Goal: Task Accomplishment & Management: Complete application form

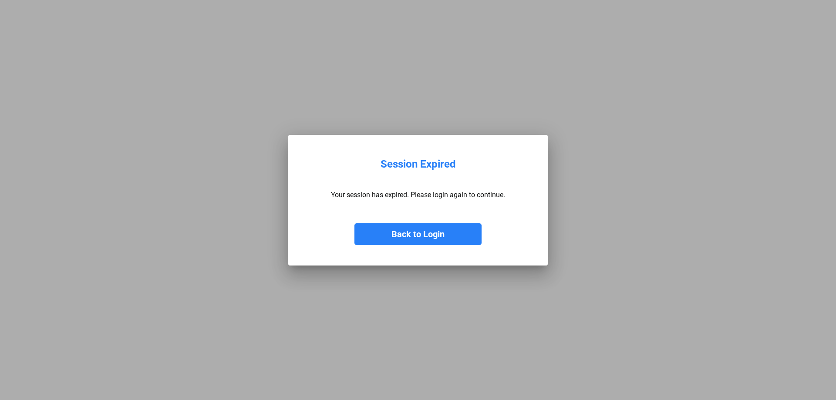
click at [434, 235] on button "Back to Login" at bounding box center [417, 234] width 127 height 22
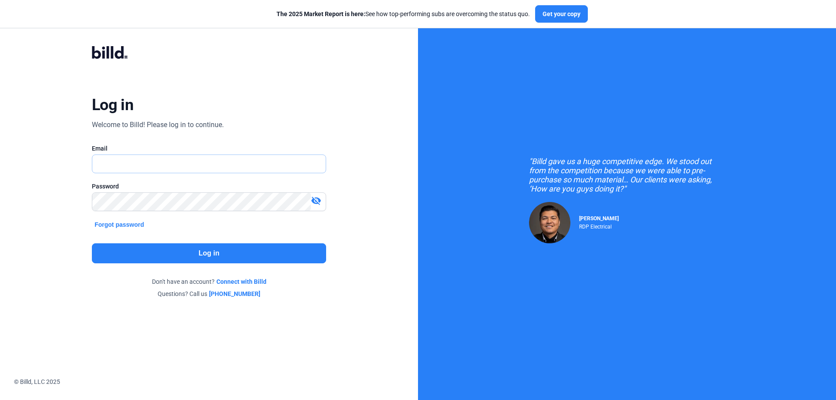
type input "[PERSON_NAME][EMAIL_ADDRESS][DOMAIN_NAME]"
click at [255, 254] on button "Log in" at bounding box center [209, 253] width 234 height 20
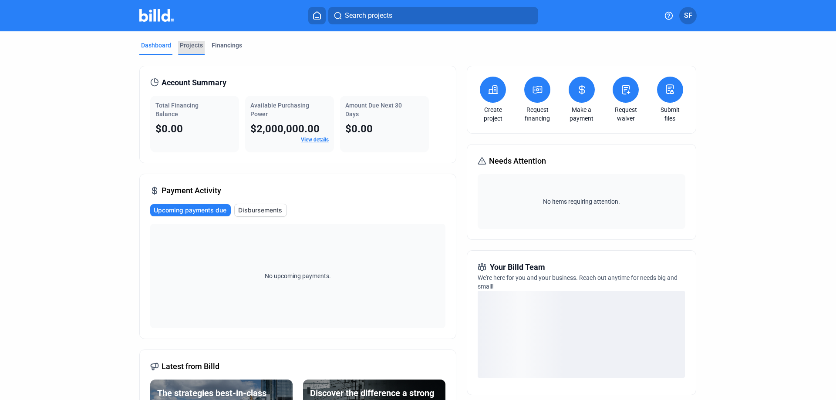
click at [191, 46] on div "Projects" at bounding box center [191, 45] width 23 height 9
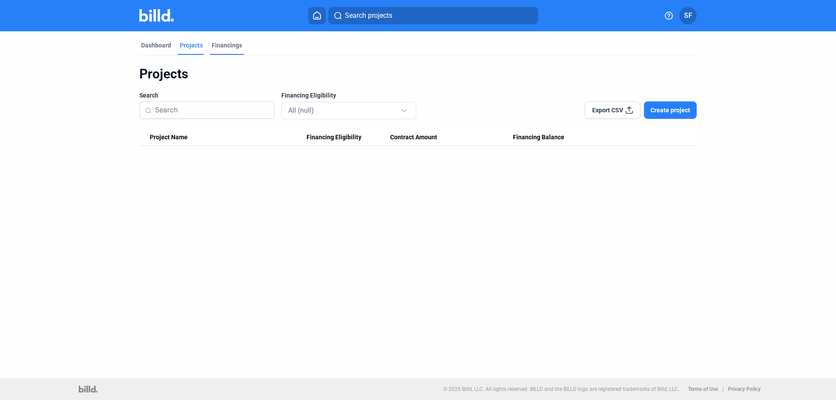
click at [229, 47] on div "Financings" at bounding box center [227, 45] width 30 height 9
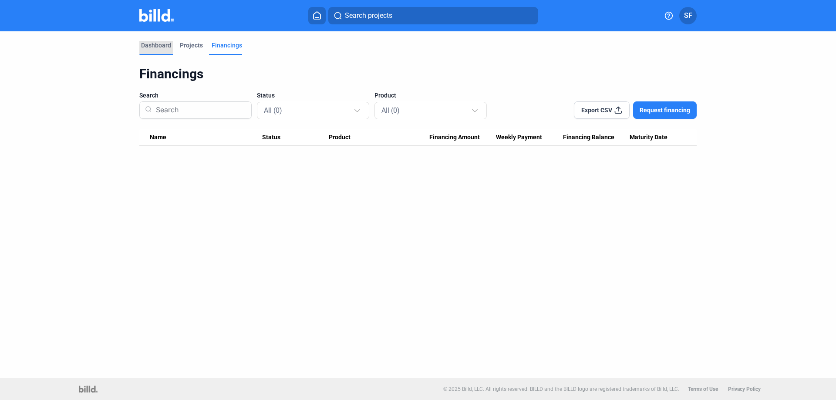
click at [154, 45] on div "Dashboard" at bounding box center [156, 45] width 30 height 9
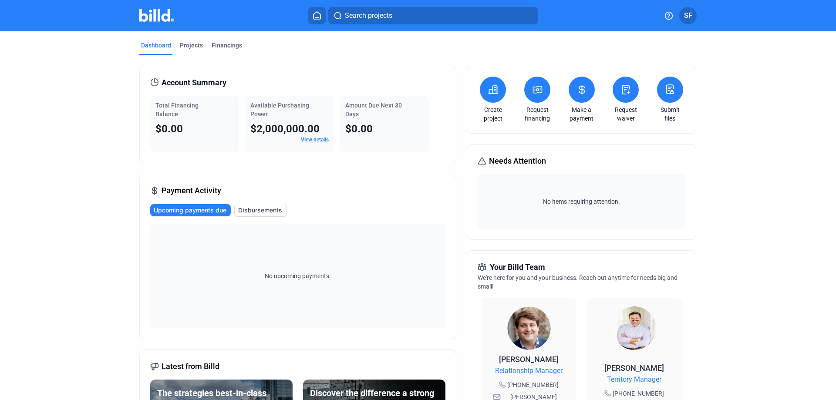
click at [487, 91] on icon at bounding box center [492, 89] width 11 height 10
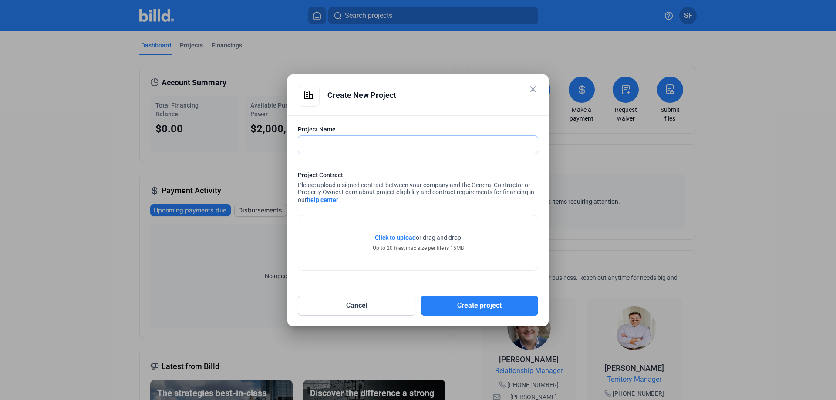
click at [353, 148] on input "text" at bounding box center [417, 145] width 239 height 18
type input "JSU Jackson MS"
click at [491, 307] on button "Create project" at bounding box center [479, 306] width 118 height 20
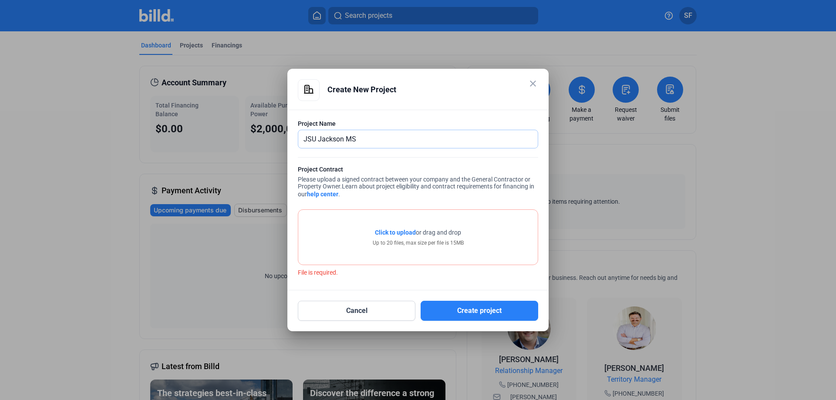
click at [367, 142] on input "JSU Jackson MS" at bounding box center [413, 139] width 230 height 18
drag, startPoint x: 365, startPoint y: 139, endPoint x: 257, endPoint y: 134, distance: 107.6
click at [258, 135] on div "close Create New Project Project Name [PERSON_NAME] MS Project Contract Please …" at bounding box center [418, 200] width 836 height 400
click at [532, 84] on mat-icon "close" at bounding box center [533, 83] width 10 height 10
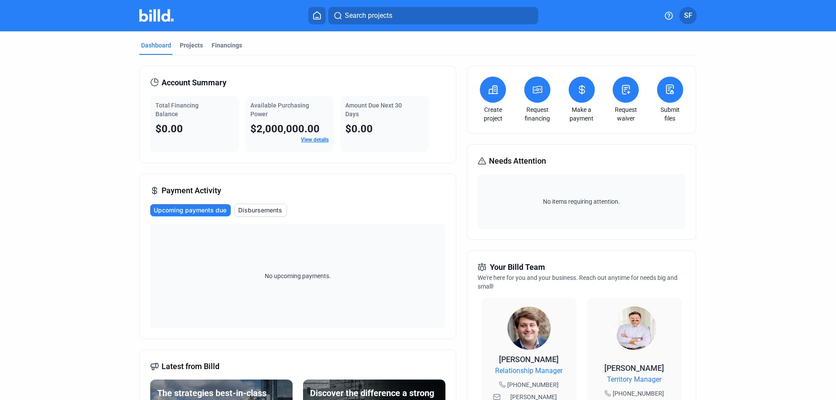
click at [489, 92] on icon at bounding box center [492, 89] width 11 height 10
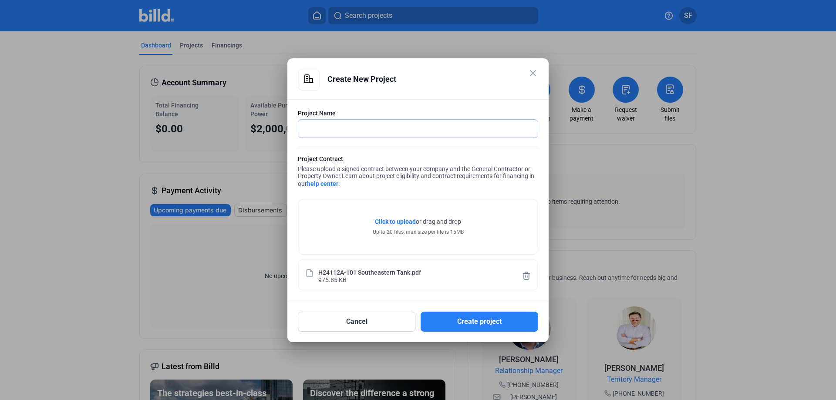
click at [328, 126] on input "text" at bounding box center [413, 129] width 230 height 18
click at [383, 129] on input "text" at bounding box center [417, 129] width 239 height 18
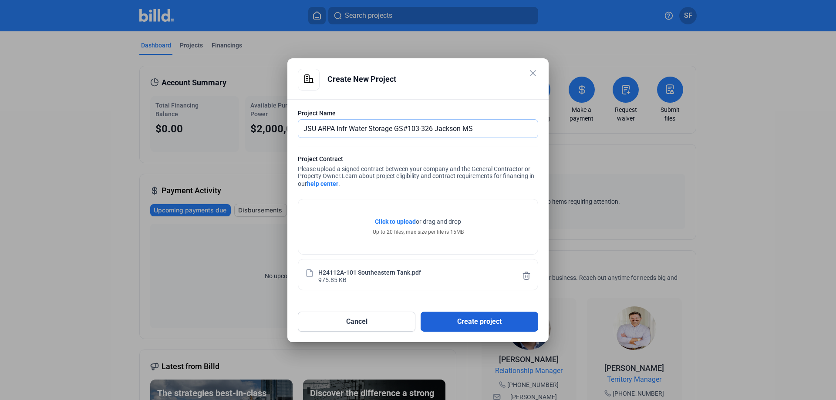
type input "JSU ARPA Infr Water Storage GS#103-326 Jackson MS"
click at [465, 320] on button "Create project" at bounding box center [479, 322] width 118 height 20
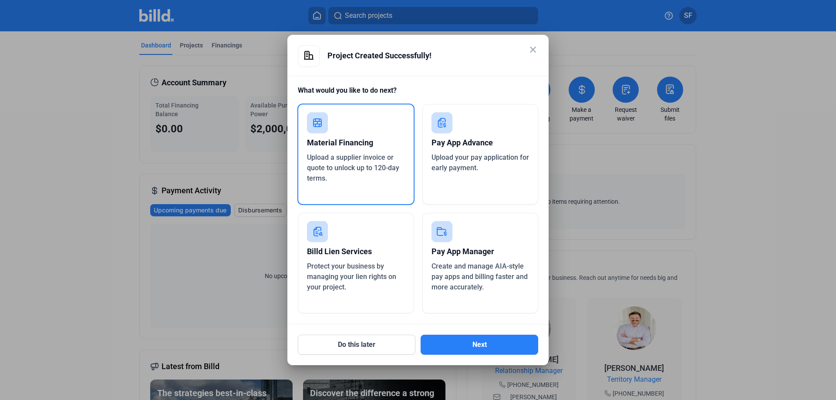
click at [341, 137] on div "Material Financing" at bounding box center [356, 142] width 98 height 19
click at [486, 340] on button "Next" at bounding box center [479, 345] width 118 height 20
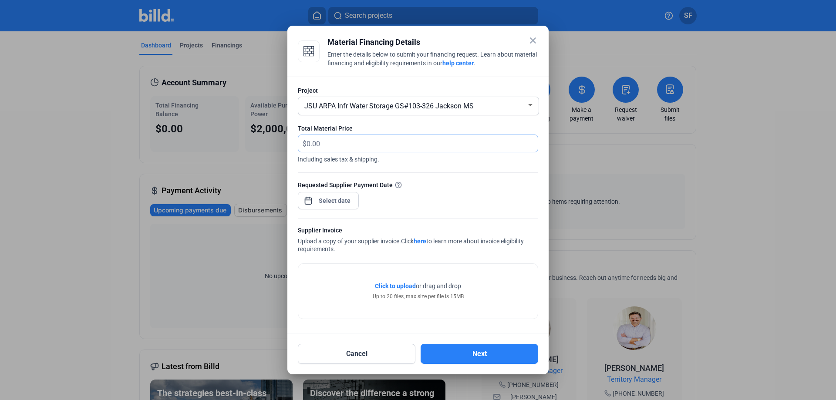
drag, startPoint x: 332, startPoint y: 145, endPoint x: 282, endPoint y: 132, distance: 51.7
click at [270, 141] on div "close Material Financing Details Enter the details below to submit your financi…" at bounding box center [418, 200] width 836 height 400
click at [481, 196] on div "Requested Supplier Payment Date" at bounding box center [418, 199] width 240 height 38
click at [345, 202] on div "close Material Financing Details Enter the details below to submit your financi…" at bounding box center [418, 200] width 836 height 400
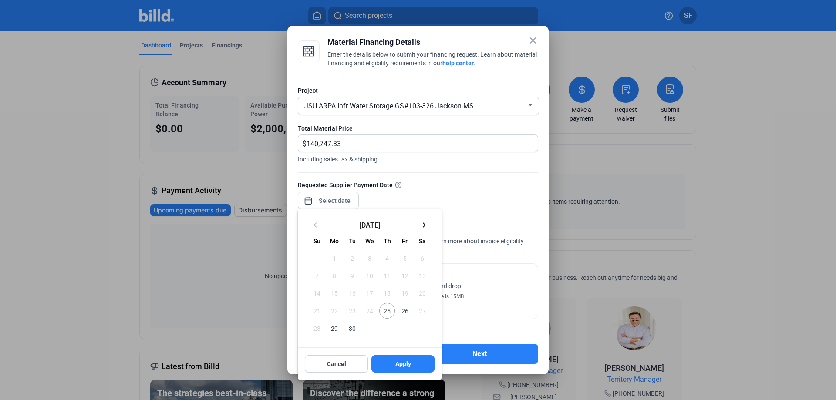
click at [389, 314] on span "25" at bounding box center [387, 311] width 16 height 16
click at [402, 364] on span "Apply" at bounding box center [403, 364] width 16 height 9
click at [404, 310] on span "26" at bounding box center [405, 311] width 16 height 16
click at [398, 363] on span "Apply" at bounding box center [403, 364] width 16 height 9
click at [511, 297] on div at bounding box center [418, 200] width 836 height 400
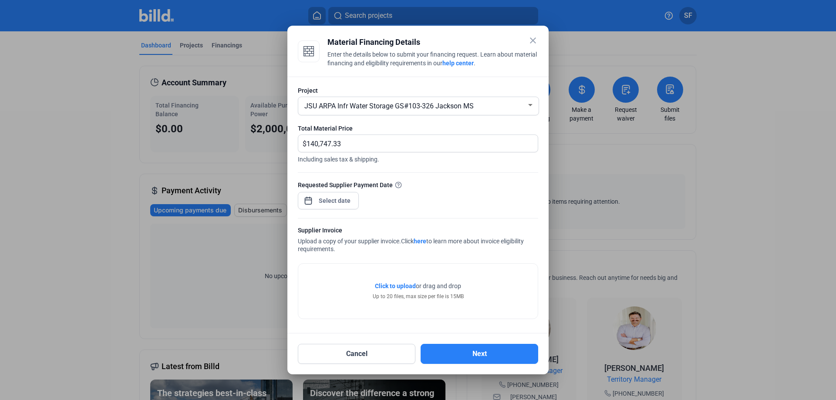
click at [395, 286] on span "Click to upload" at bounding box center [395, 285] width 41 height 7
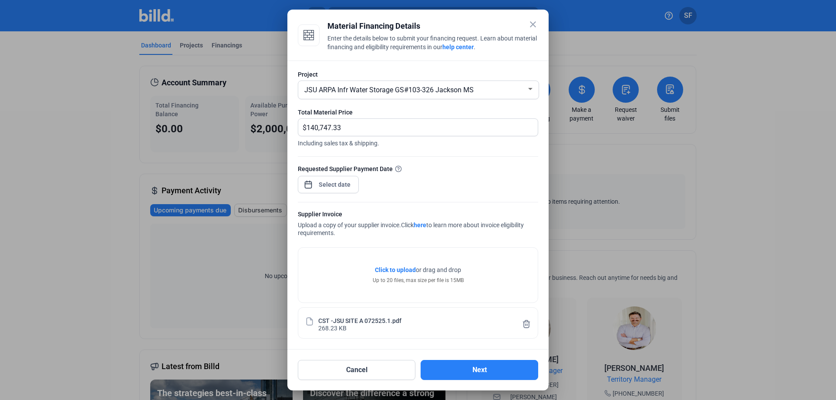
click at [526, 325] on icon at bounding box center [526, 323] width 7 height 7
drag, startPoint x: 346, startPoint y: 132, endPoint x: 276, endPoint y: 124, distance: 70.9
click at [276, 124] on div "close Material Financing Details Enter the details below to submit your financi…" at bounding box center [418, 200] width 836 height 400
click at [457, 175] on div "Requested Supplier Payment Date" at bounding box center [418, 183] width 240 height 38
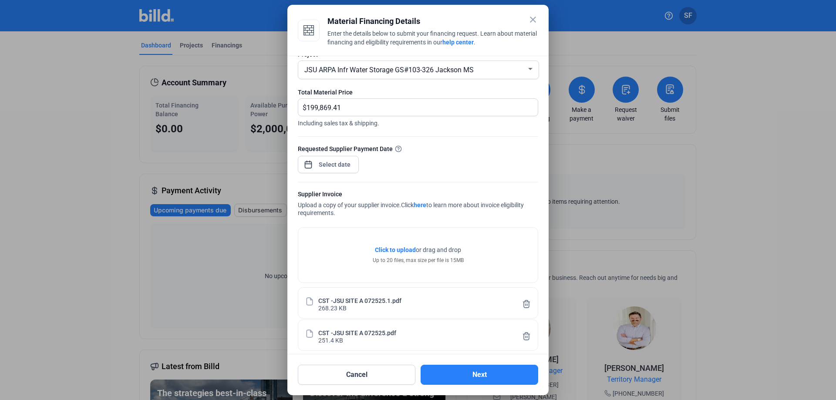
scroll to position [24, 0]
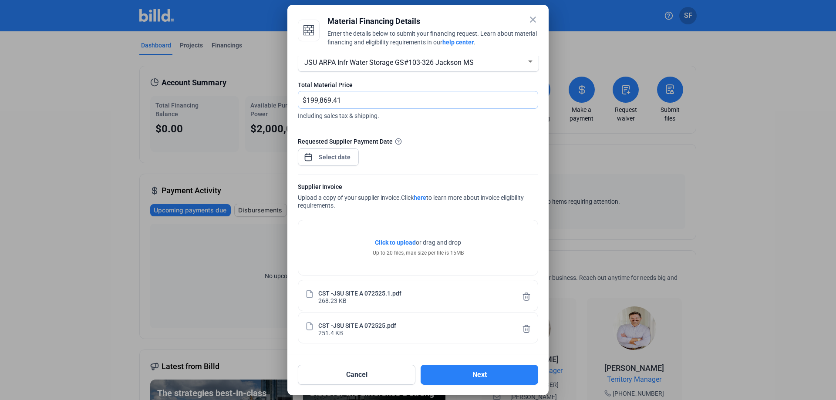
drag, startPoint x: 397, startPoint y: 105, endPoint x: 284, endPoint y: 102, distance: 112.8
click at [284, 101] on div "close Material Financing Details Enter the details below to submit your financi…" at bounding box center [418, 200] width 836 height 400
click at [481, 144] on div "Requested Supplier Payment Date" at bounding box center [418, 141] width 240 height 9
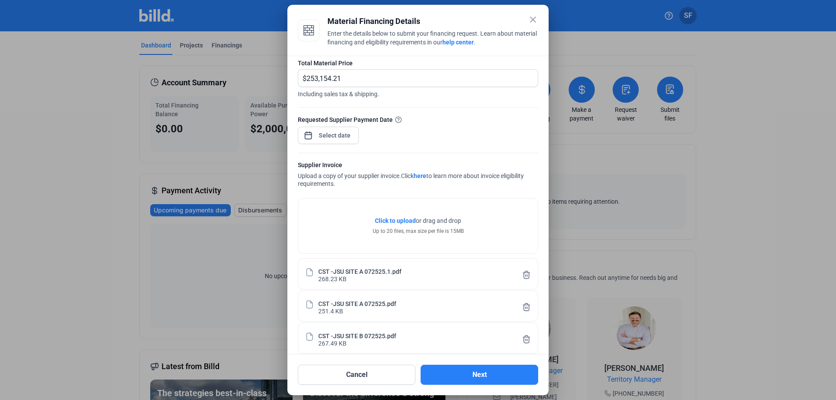
scroll to position [56, 0]
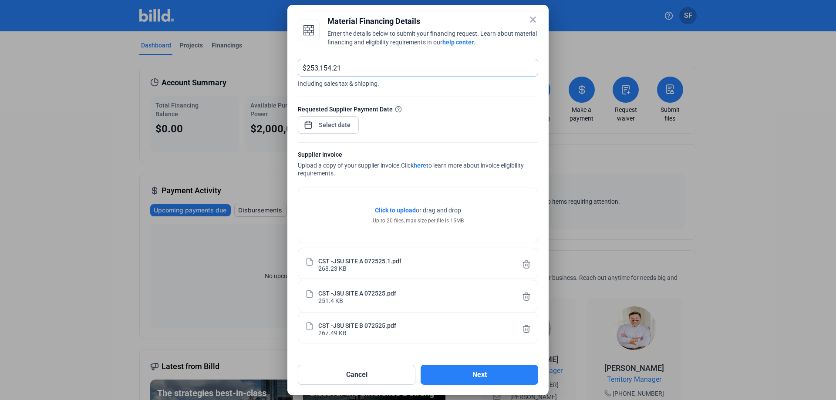
drag, startPoint x: 344, startPoint y: 66, endPoint x: 250, endPoint y: 57, distance: 94.5
click at [254, 61] on div "close Material Financing Details Enter the details below to submit your financi…" at bounding box center [418, 200] width 836 height 400
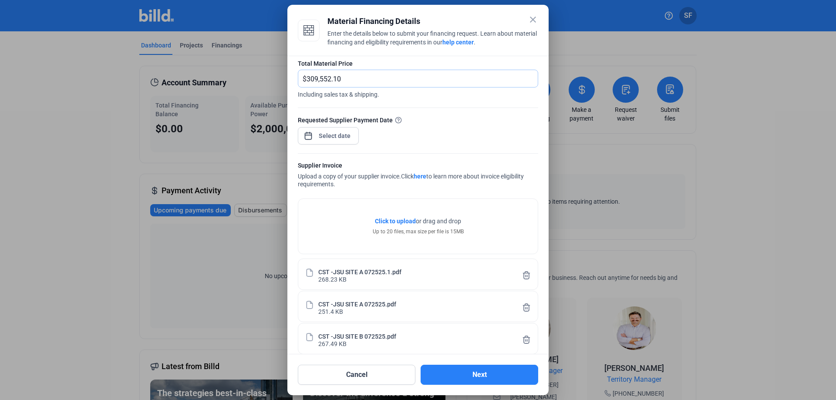
type input "309,552.10"
click at [463, 136] on div "Requested Supplier Payment Date" at bounding box center [418, 134] width 240 height 38
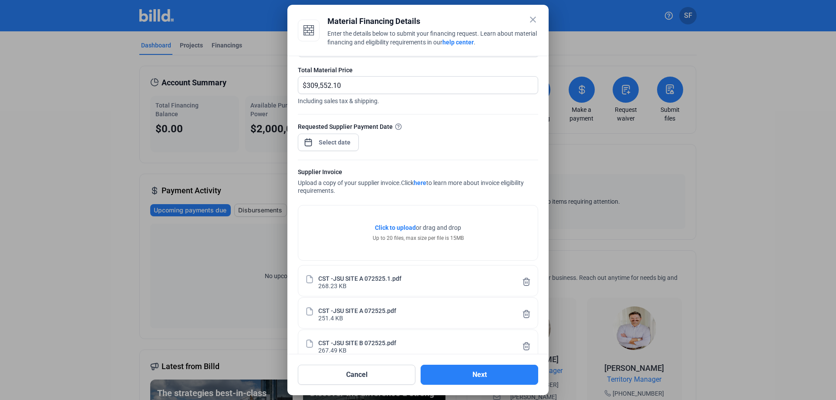
scroll to position [0, 0]
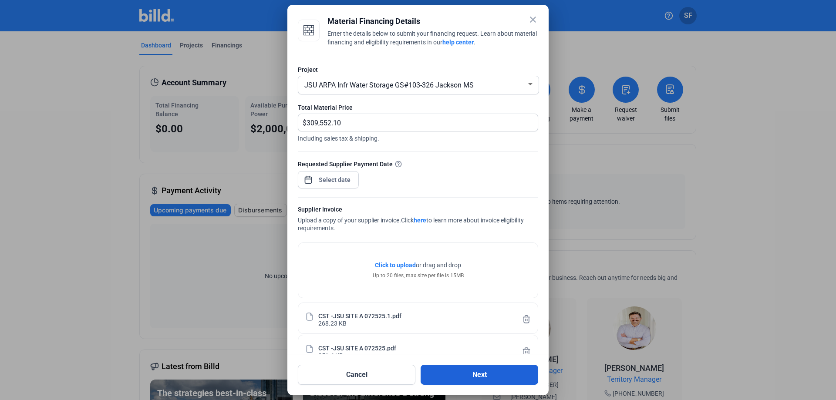
click at [490, 376] on button "Next" at bounding box center [479, 375] width 118 height 20
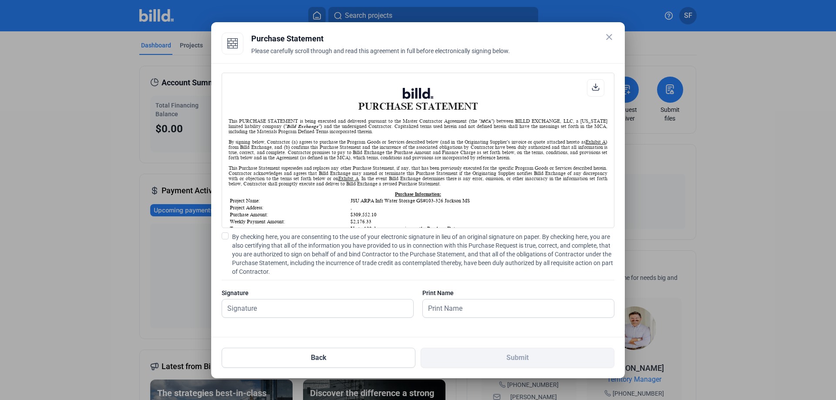
drag, startPoint x: 364, startPoint y: 30, endPoint x: 1051, endPoint y: 29, distance: 686.4
click at [835, 29] on html "We value your privacy We use cookies to enhance your browsing experience, serve…" at bounding box center [418, 200] width 836 height 400
click at [490, 30] on mat-dialog-container "close Purchase Statement Please carefully scroll through and read this agreemen…" at bounding box center [418, 200] width 414 height 356
click at [369, 34] on div "Purchase Statement" at bounding box center [432, 39] width 363 height 12
click at [345, 362] on button "Back" at bounding box center [319, 358] width 194 height 20
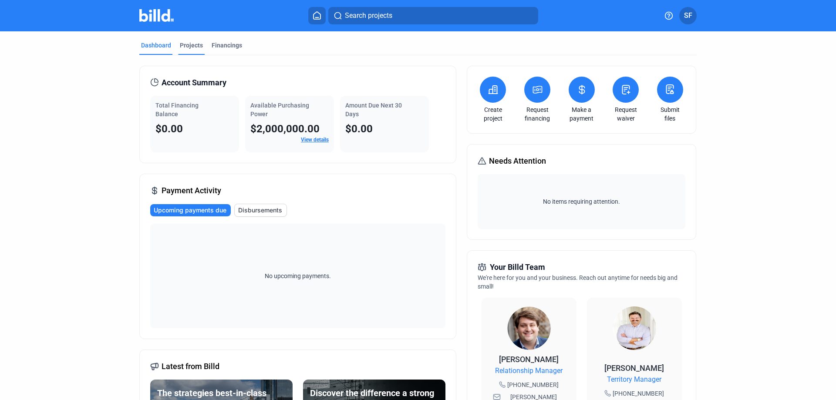
click at [188, 41] on div "Projects" at bounding box center [191, 45] width 23 height 9
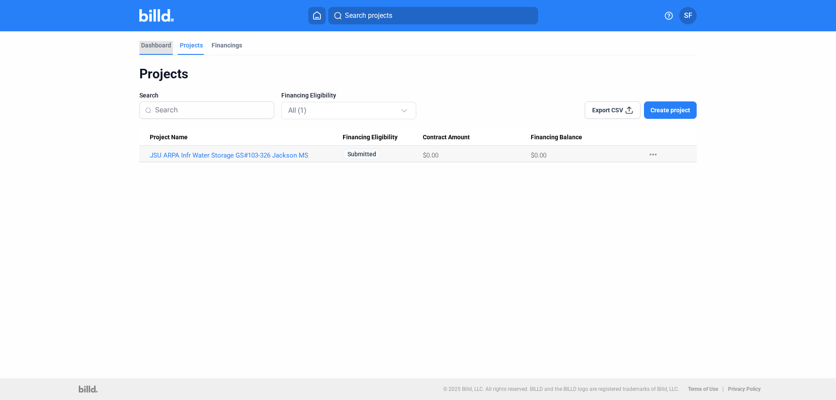
click at [158, 44] on div "Dashboard" at bounding box center [156, 45] width 30 height 9
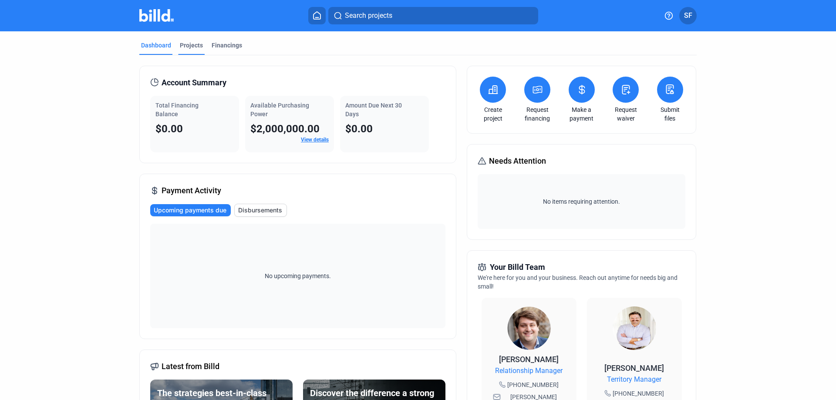
click at [186, 44] on div "Projects" at bounding box center [191, 45] width 23 height 9
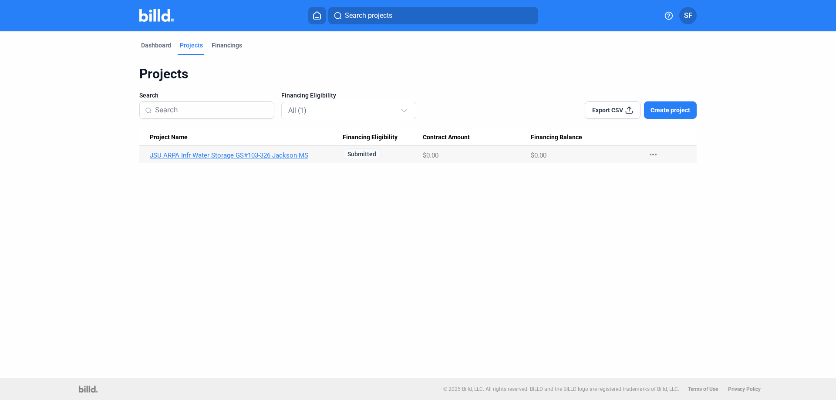
click at [242, 153] on link "JSU ARPA Infr Water Storage GS#103-326 Jackson MS" at bounding box center [246, 155] width 193 height 8
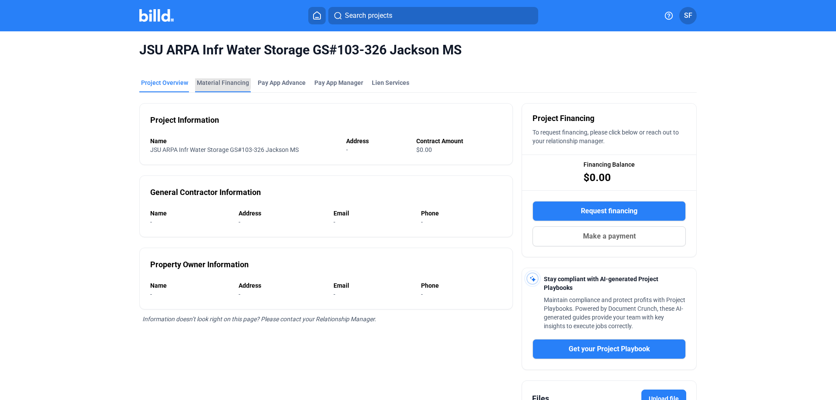
click at [218, 83] on div "Material Financing" at bounding box center [223, 82] width 52 height 9
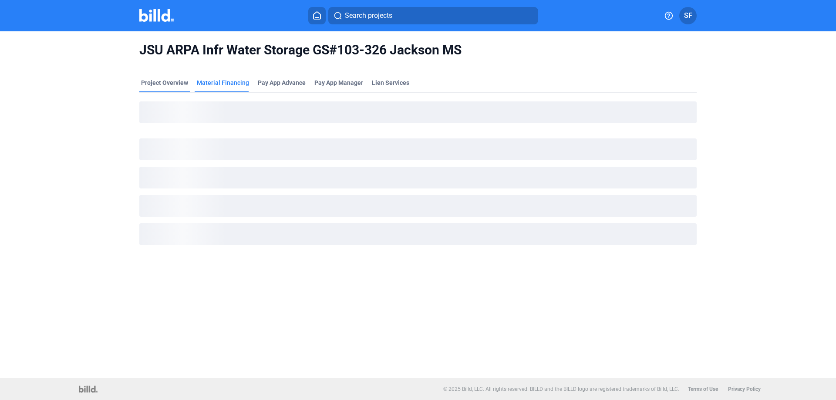
click at [155, 82] on div "Project Overview" at bounding box center [164, 82] width 47 height 9
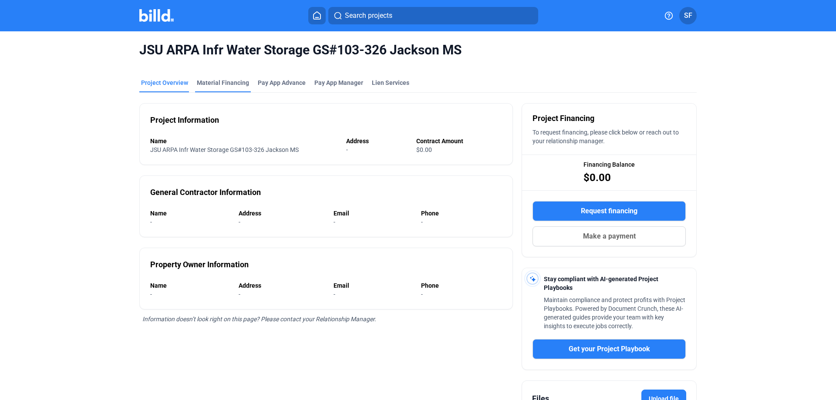
click at [227, 84] on div "Material Financing" at bounding box center [223, 82] width 52 height 9
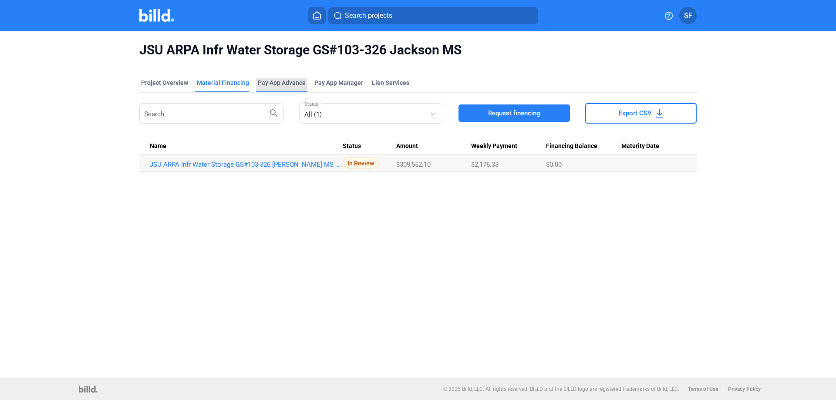
click at [280, 80] on div "Pay App Advance" at bounding box center [282, 82] width 48 height 9
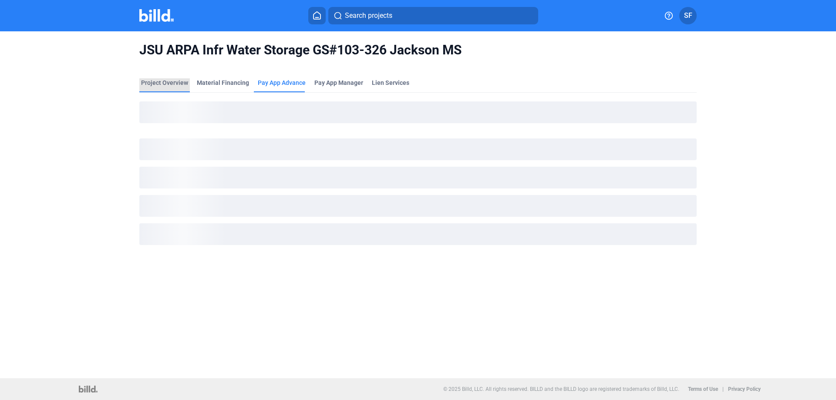
click at [175, 84] on div "Project Overview" at bounding box center [164, 82] width 47 height 9
